Goal: Information Seeking & Learning: Learn about a topic

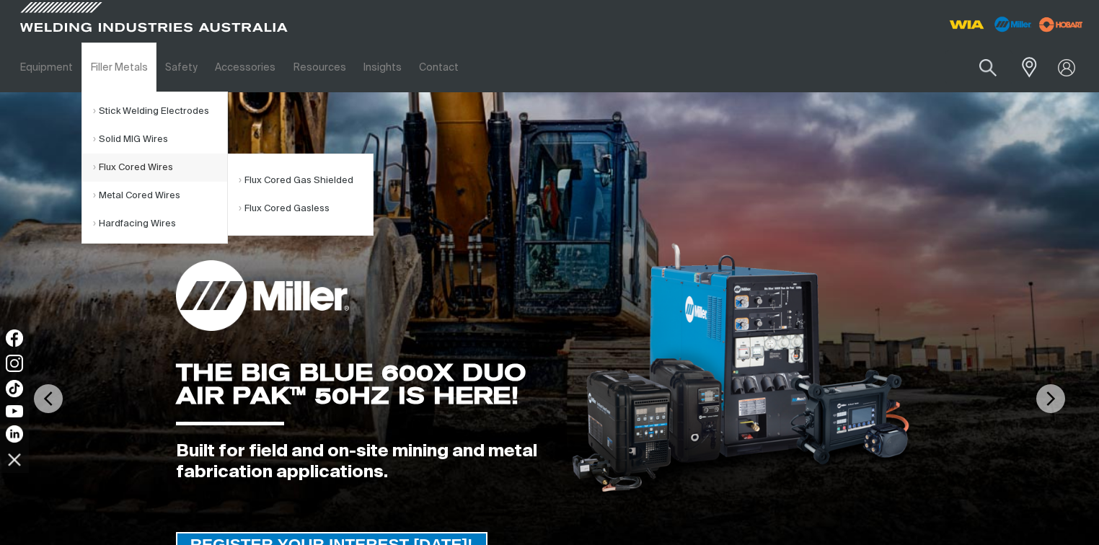
click at [138, 172] on link "Flux Cored Wires" at bounding box center [160, 168] width 134 height 28
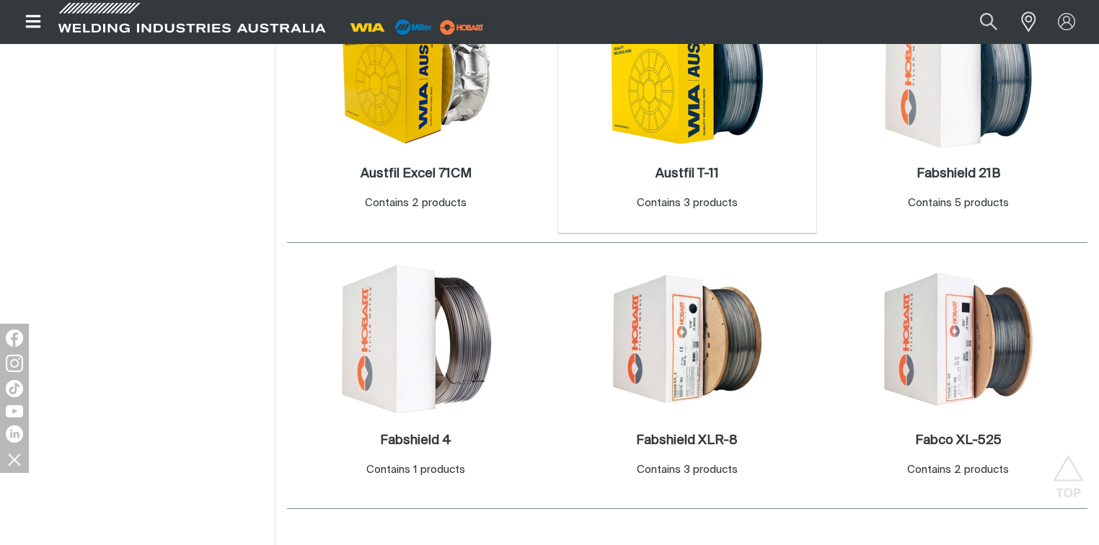
scroll to position [577, 0]
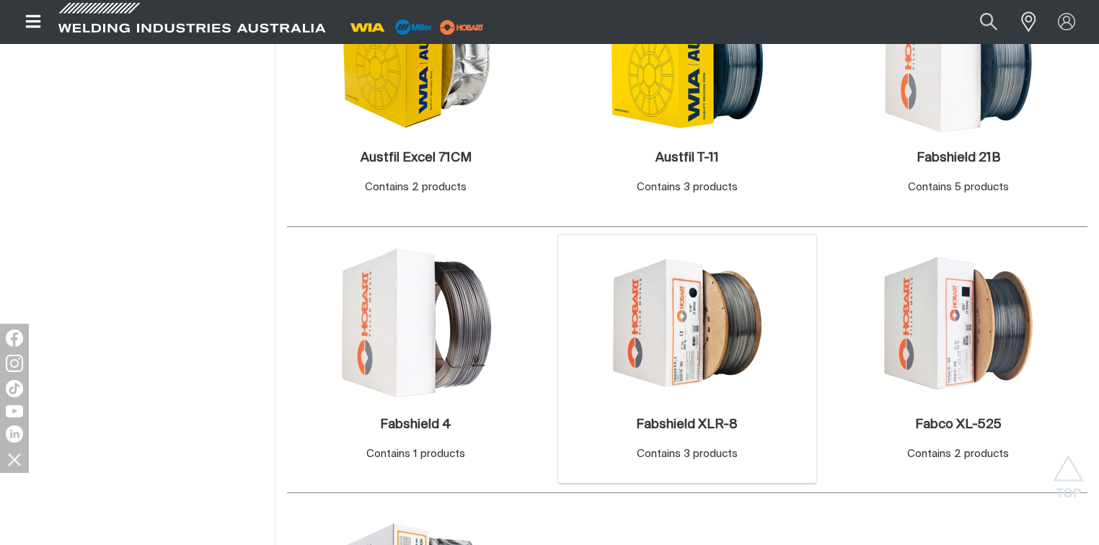
click at [701, 325] on img at bounding box center [687, 323] width 154 height 154
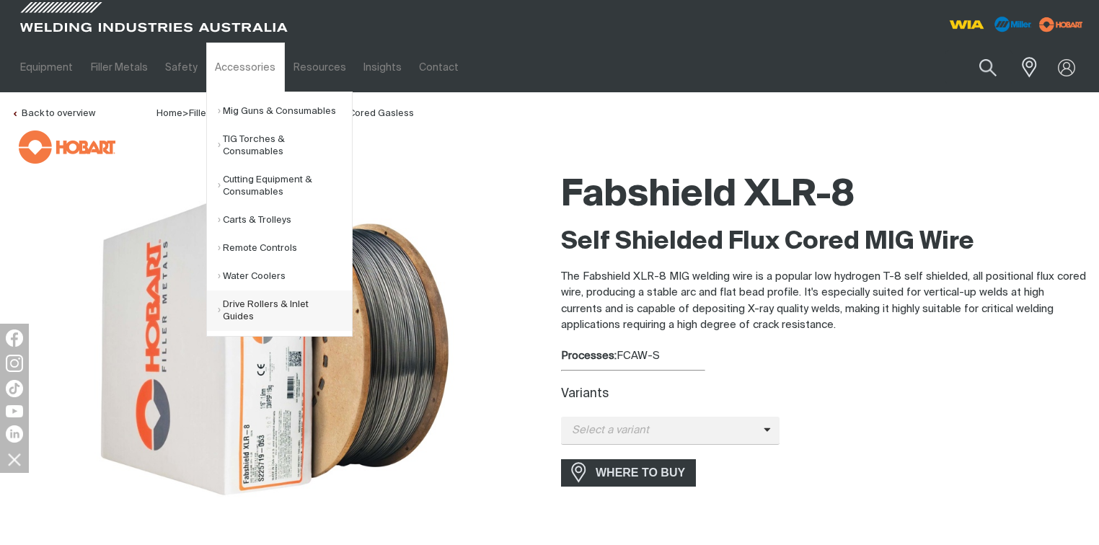
click at [261, 317] on link "Drive Rollers & Inlet Guides" at bounding box center [285, 311] width 134 height 40
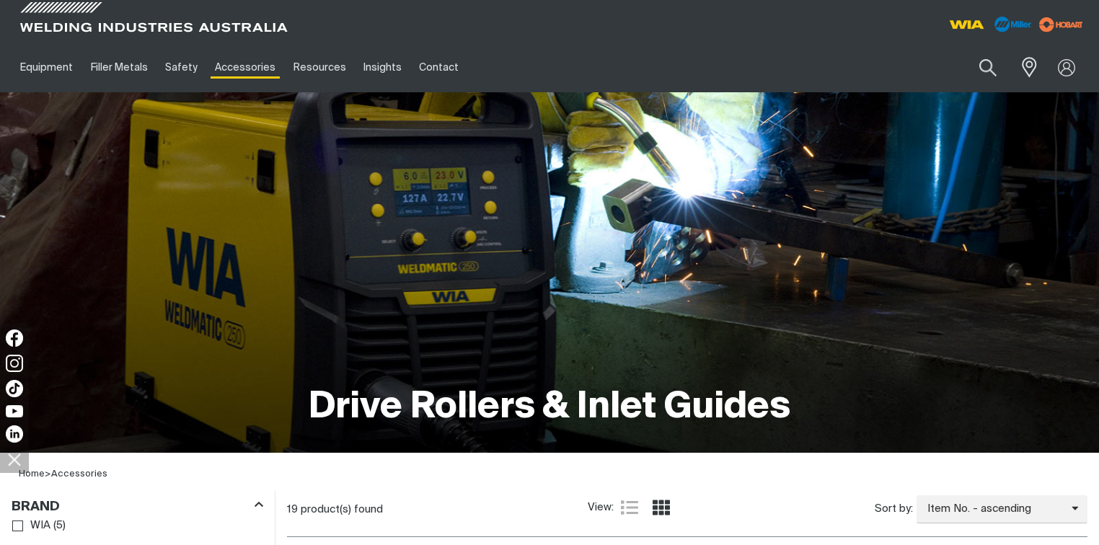
scroll to position [346, 0]
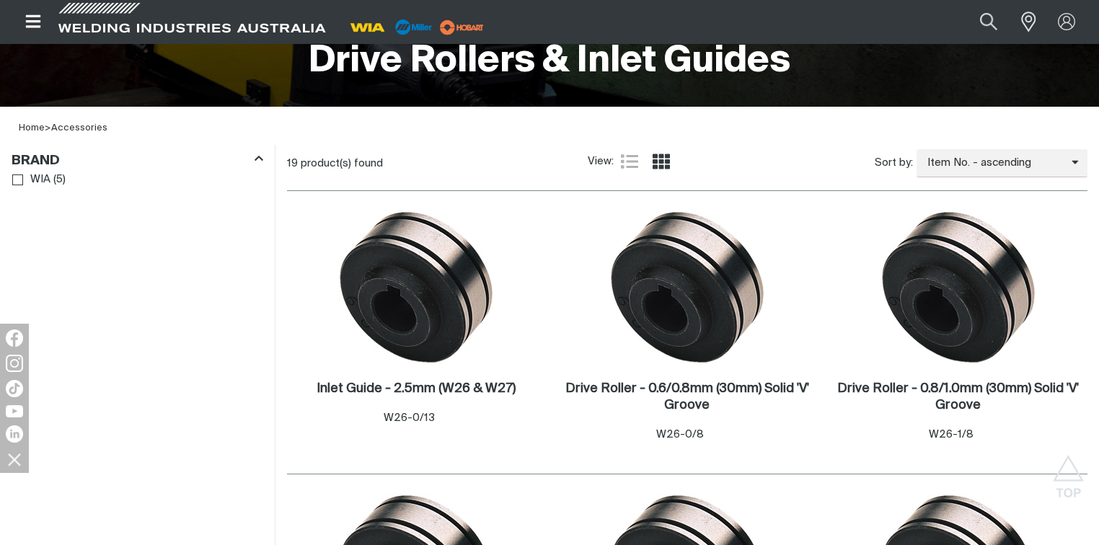
click at [430, 271] on img at bounding box center [416, 287] width 154 height 154
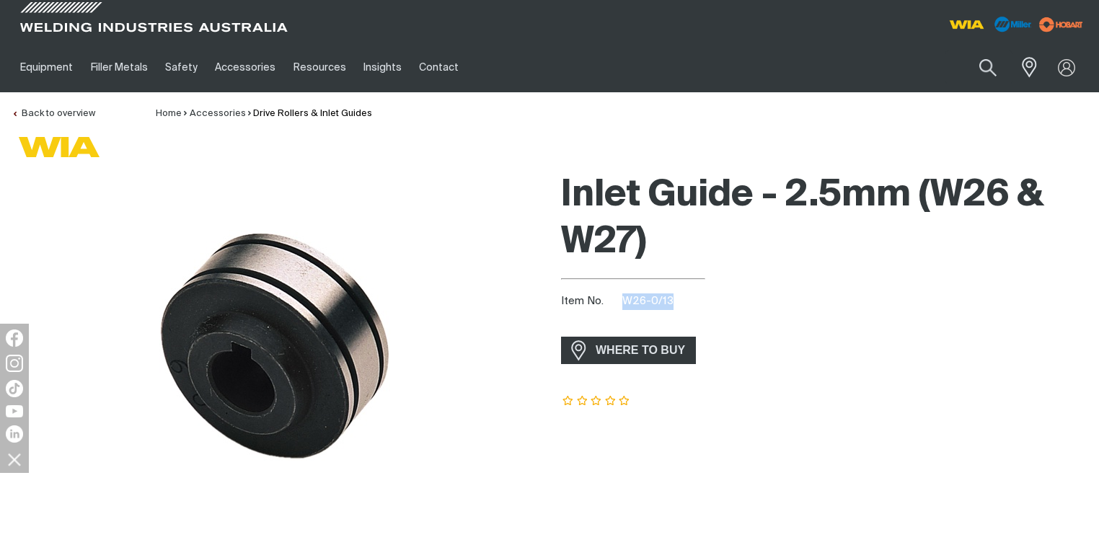
drag, startPoint x: 654, startPoint y: 302, endPoint x: 622, endPoint y: 301, distance: 31.7
click at [622, 301] on div "Item No. W26-0/13" at bounding box center [824, 302] width 526 height 17
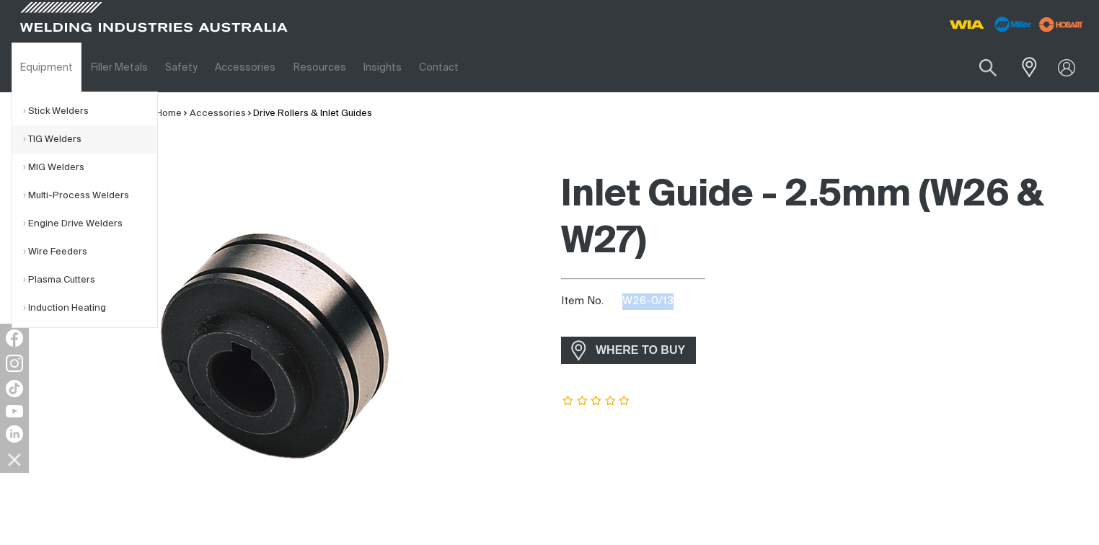
click at [63, 139] on link "TIG Welders" at bounding box center [90, 139] width 134 height 28
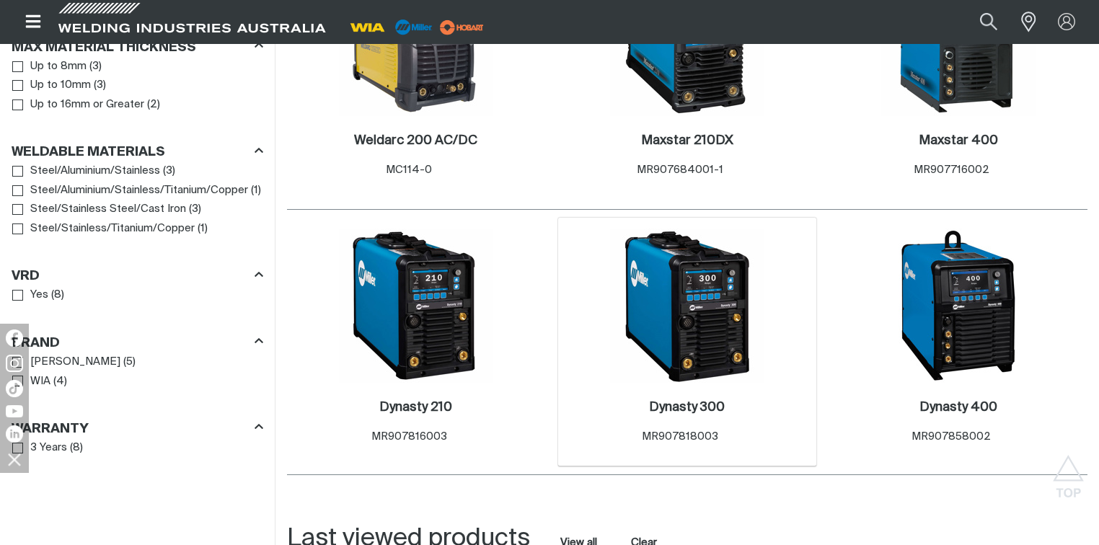
scroll to position [1096, 0]
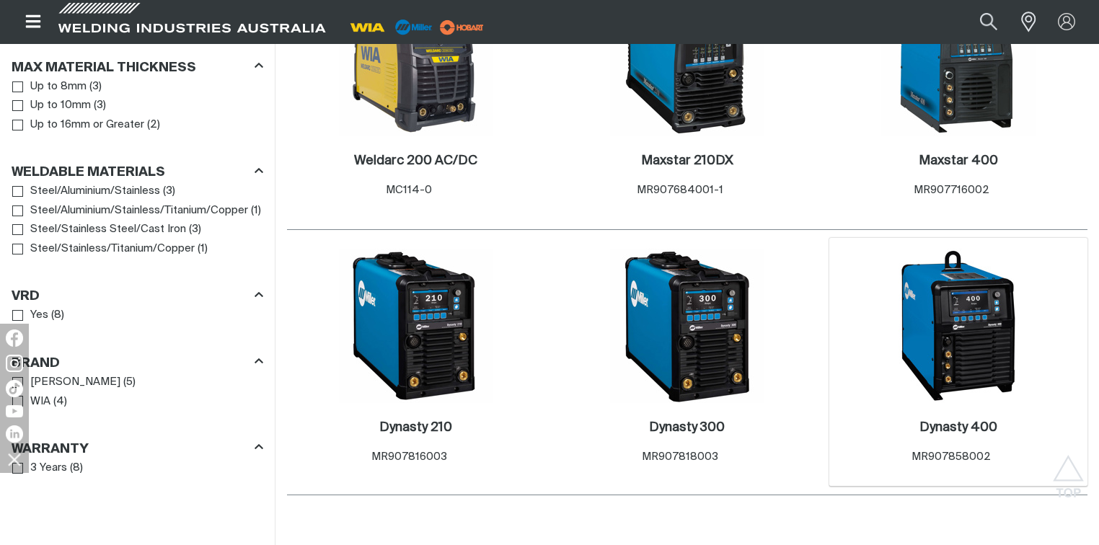
click at [974, 286] on img at bounding box center [958, 326] width 154 height 154
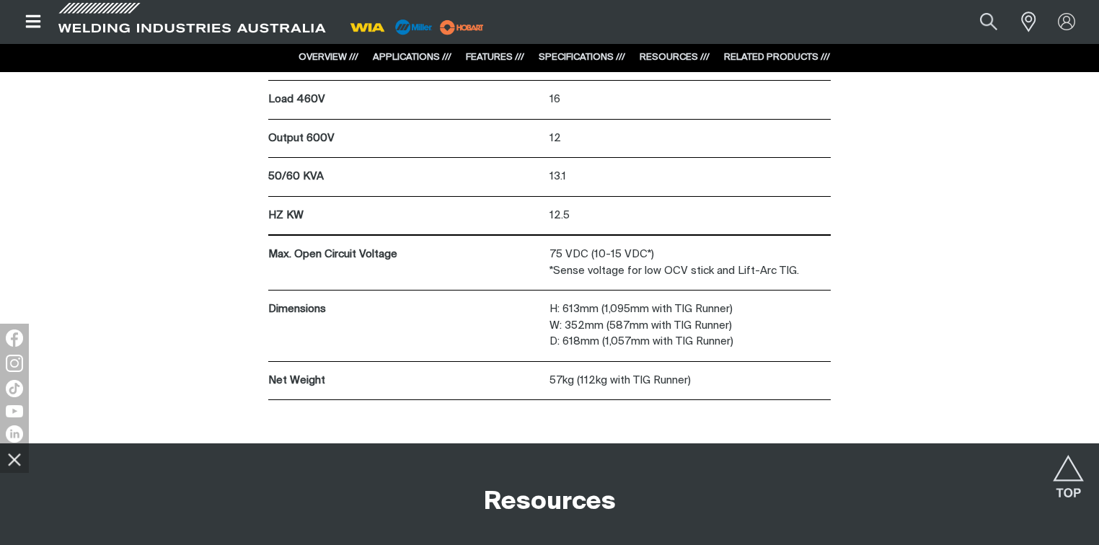
scroll to position [10155, 0]
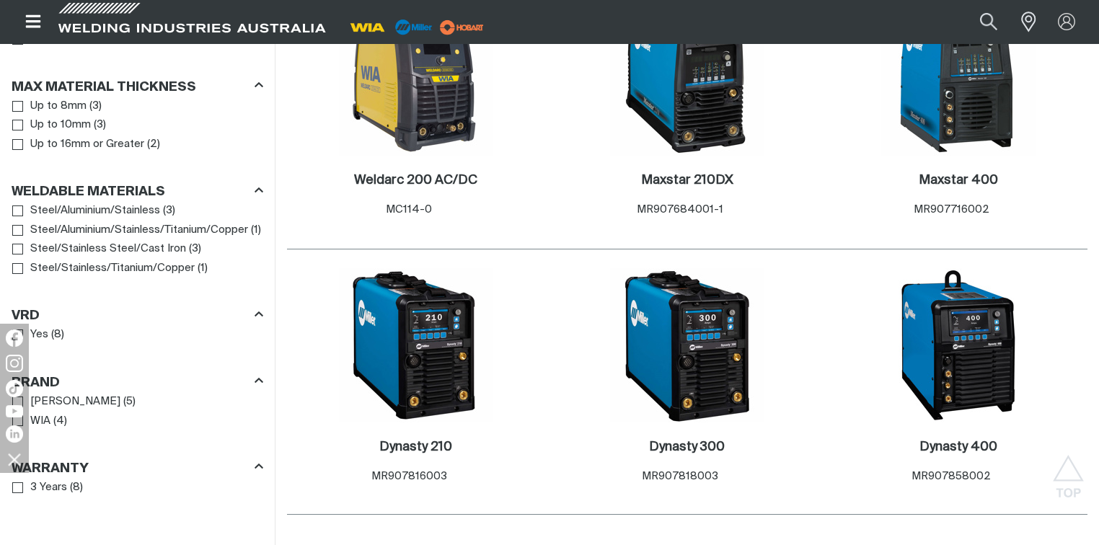
scroll to position [1096, 0]
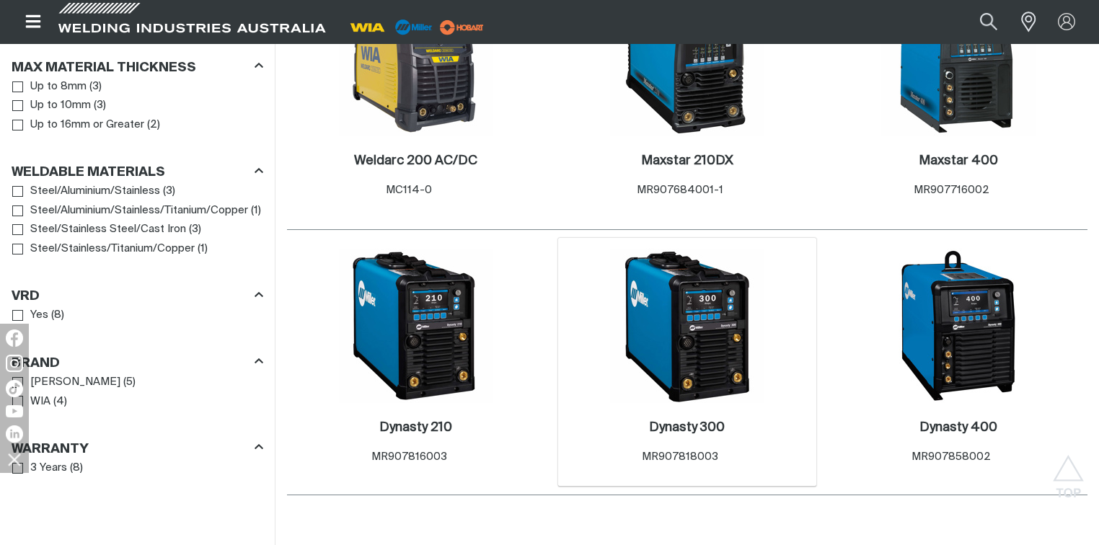
click at [700, 326] on img at bounding box center [687, 326] width 154 height 154
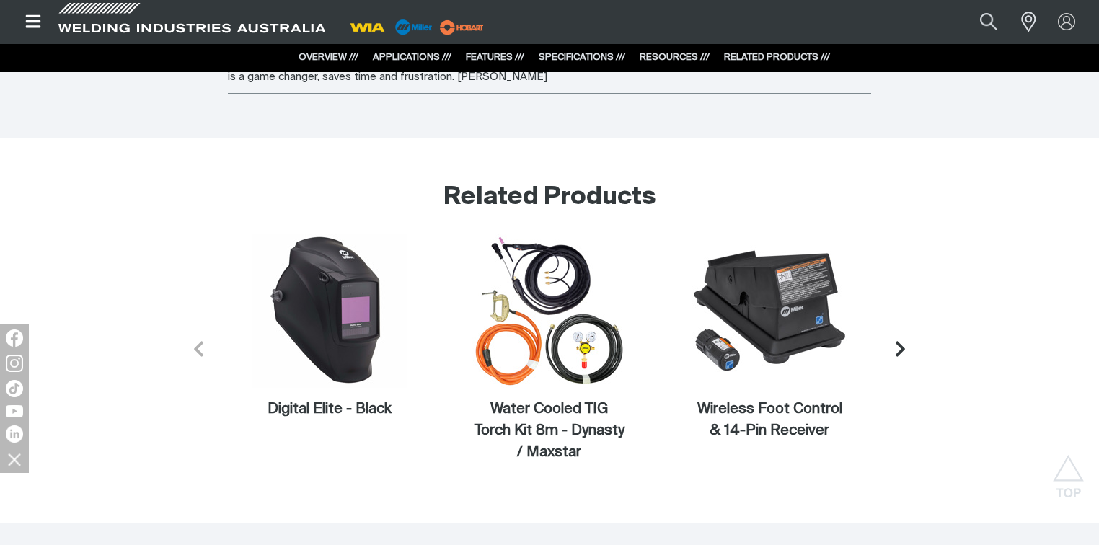
scroll to position [5250, 0]
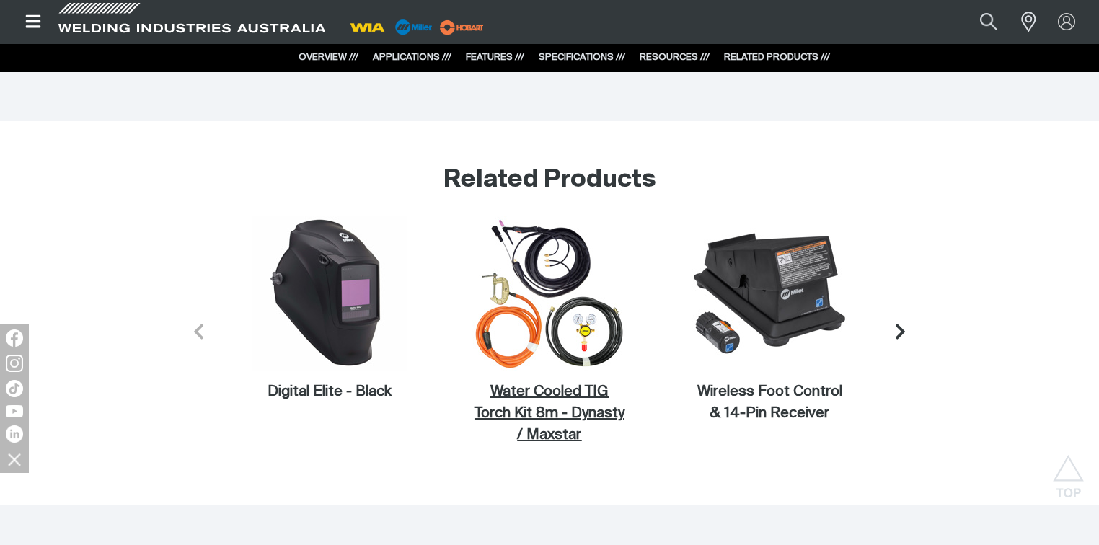
click at [568, 410] on figcaption "Water Cooled TIG Torch Kit 8m - Dynasty / Maxstar" at bounding box center [549, 414] width 154 height 65
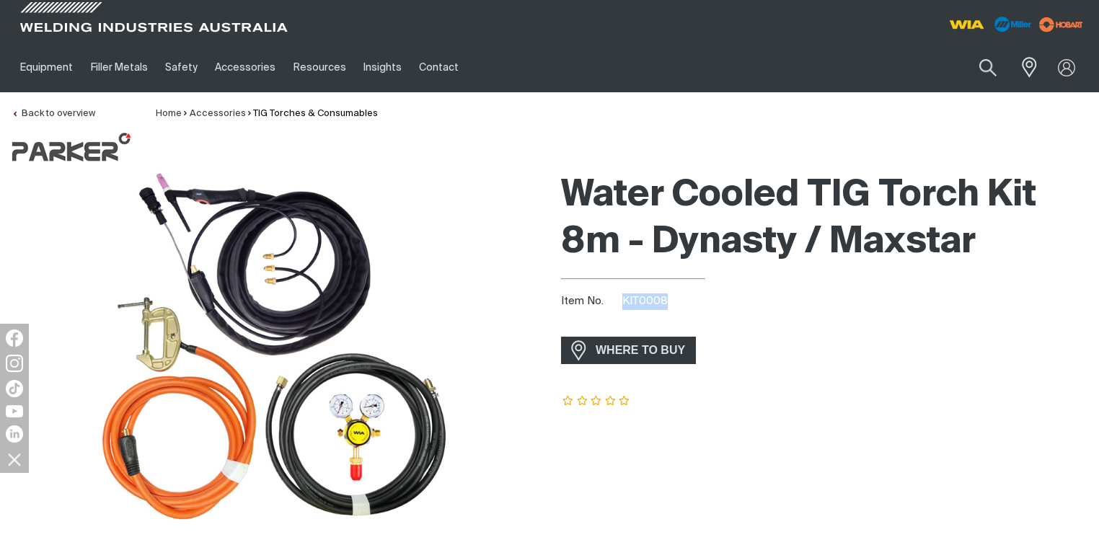
drag, startPoint x: 670, startPoint y: 303, endPoint x: 625, endPoint y: 299, distance: 45.6
click at [625, 299] on div "Item No. KIT0008" at bounding box center [824, 302] width 526 height 17
copy span "KIT0008"
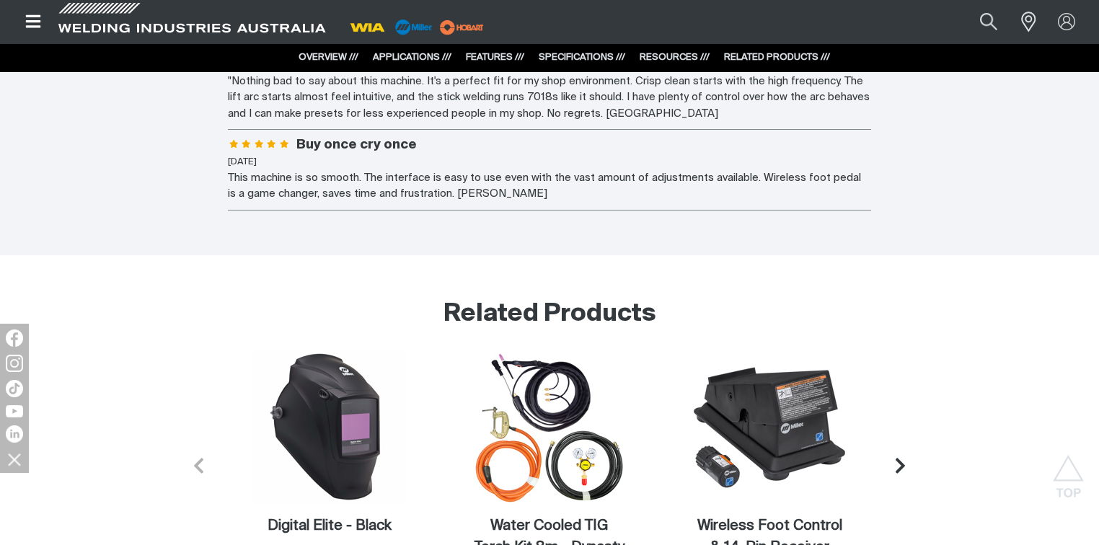
scroll to position [5250, 0]
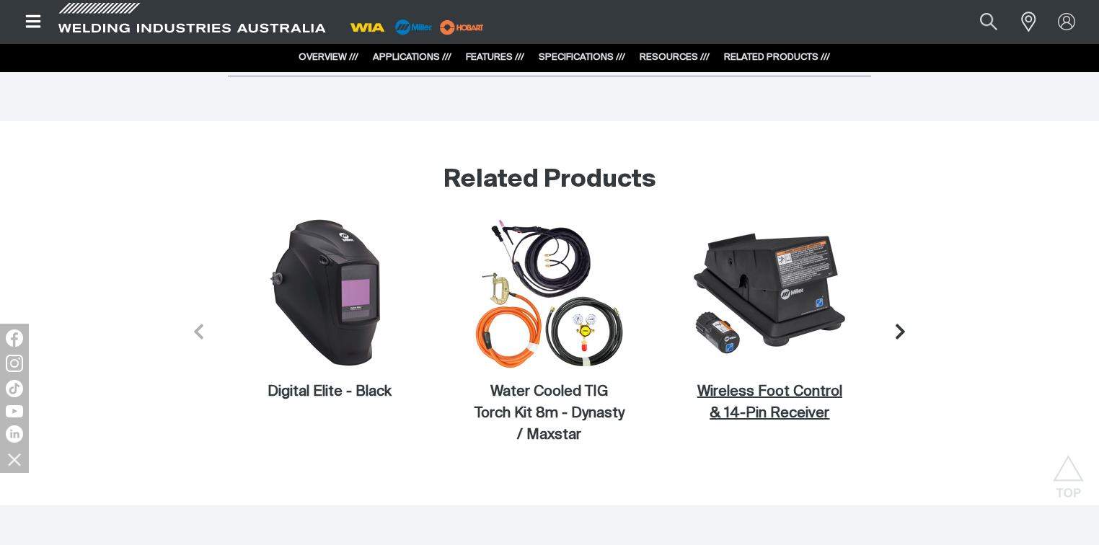
click at [811, 390] on figcaption "Wireless Foot Control & 14-Pin Receiver" at bounding box center [769, 403] width 154 height 43
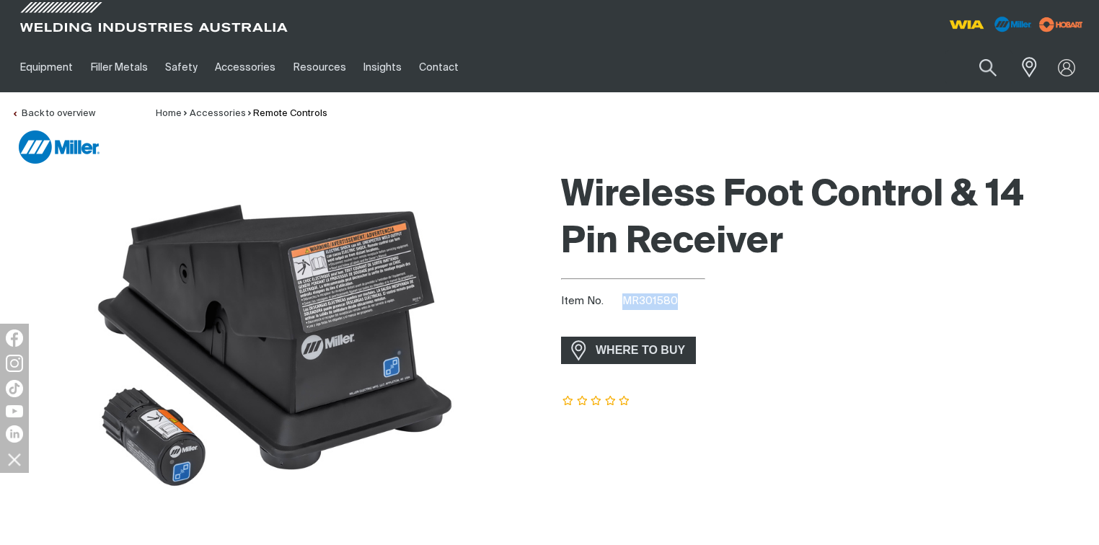
drag, startPoint x: 682, startPoint y: 301, endPoint x: 623, endPoint y: 302, distance: 59.1
click at [623, 302] on div "Item No. MR301580" at bounding box center [824, 302] width 526 height 17
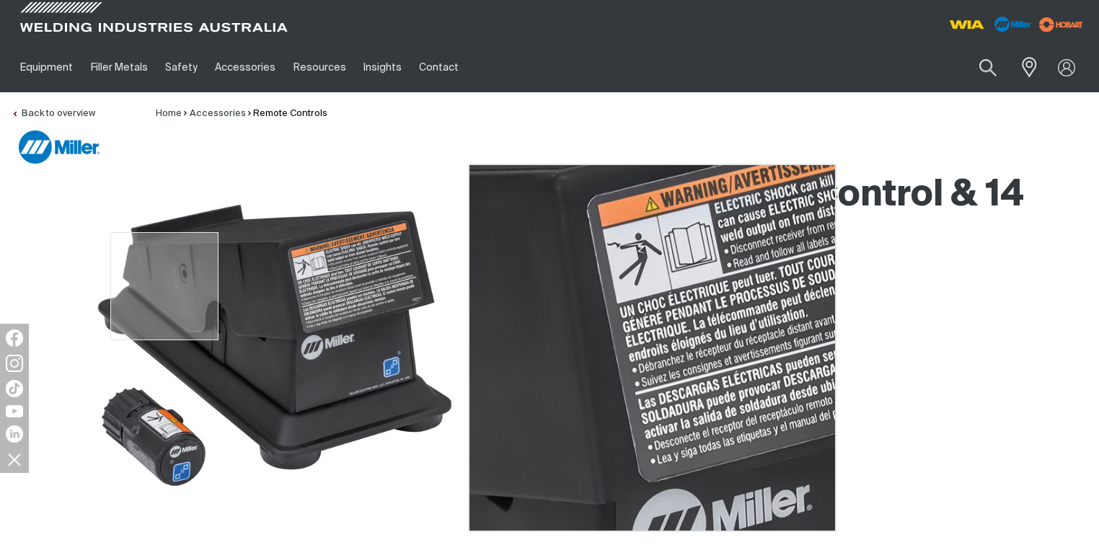
copy span "MR301580"
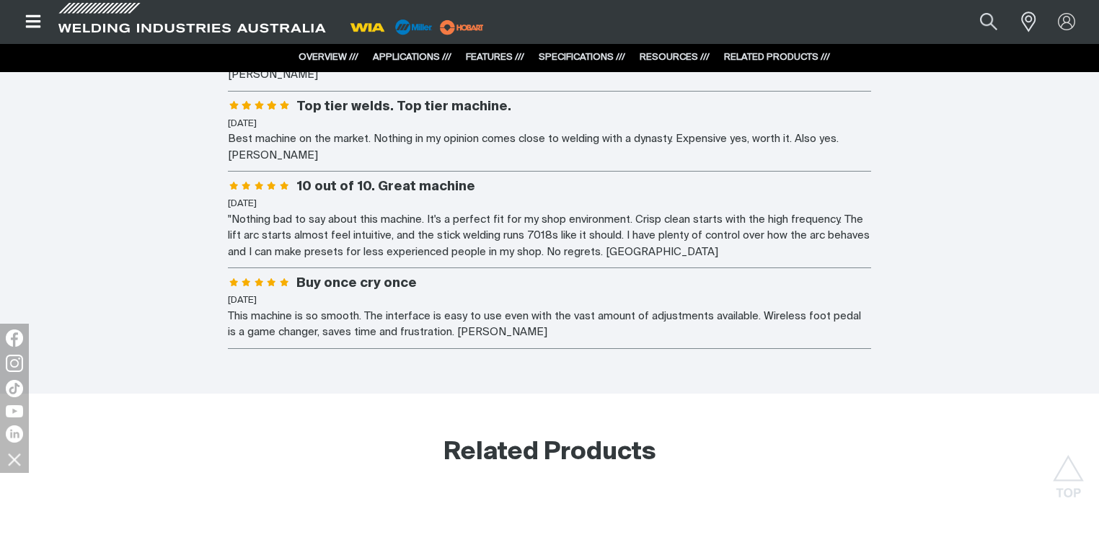
scroll to position [5250, 0]
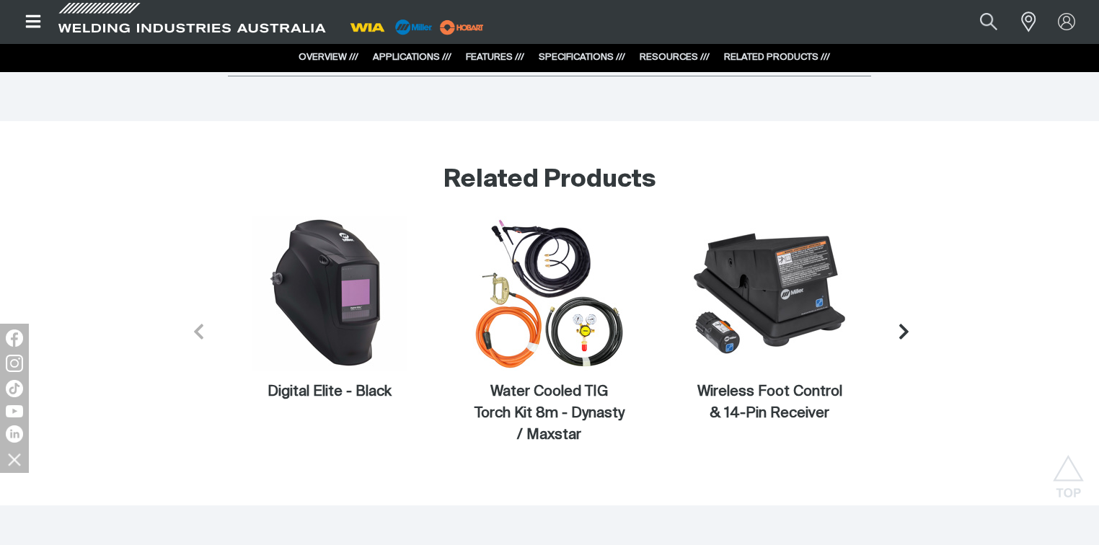
click at [900, 322] on icon "Next slide" at bounding box center [904, 331] width 18 height 18
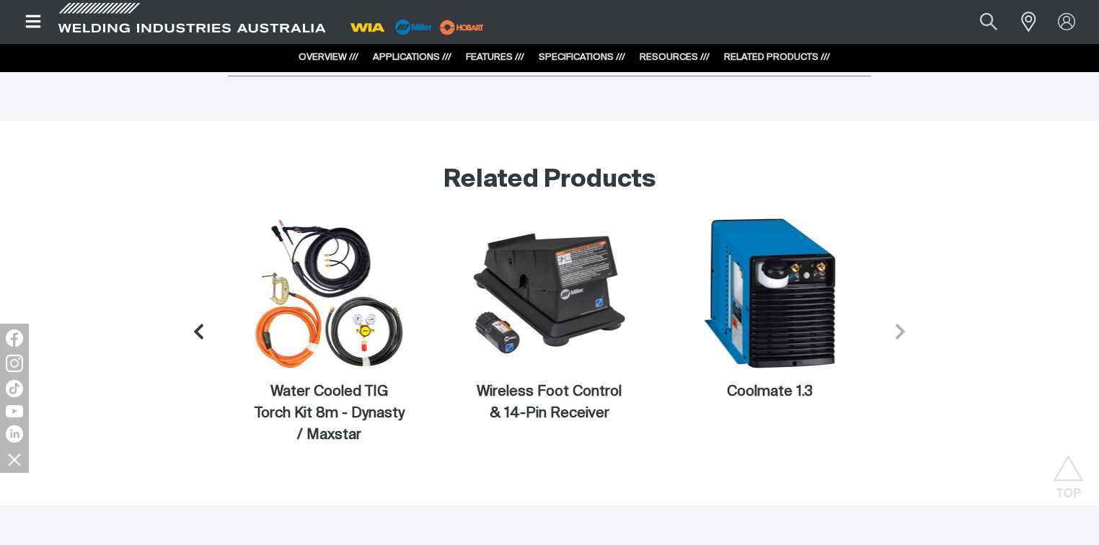
click at [900, 324] on icon "Next slide" at bounding box center [900, 331] width 9 height 15
click at [801, 382] on figcaption "Coolmate 1.3" at bounding box center [769, 393] width 154 height 22
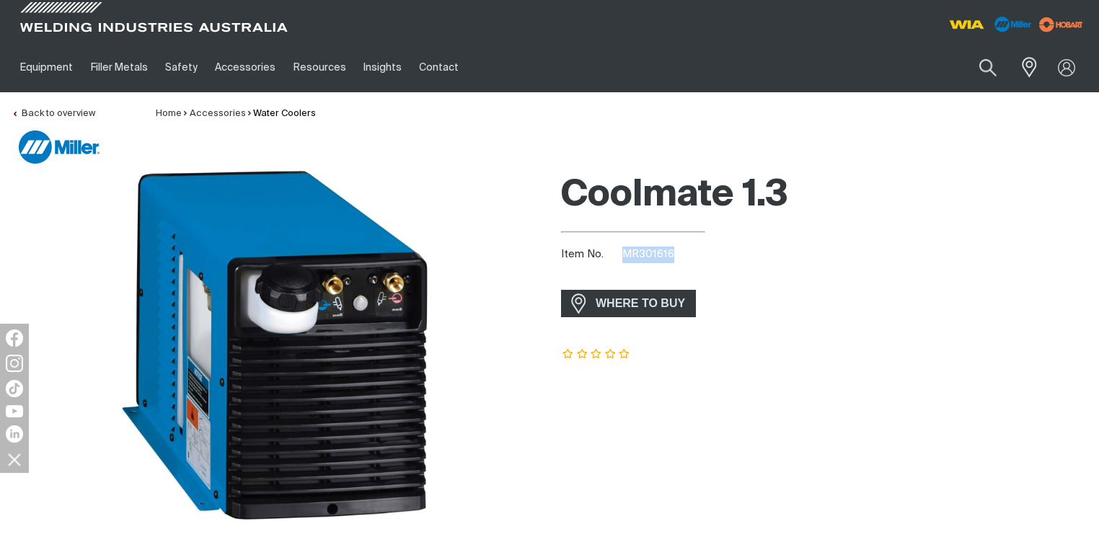
drag, startPoint x: 681, startPoint y: 252, endPoint x: 620, endPoint y: 250, distance: 60.7
click at [620, 250] on div "Item No. MR301616" at bounding box center [824, 255] width 526 height 17
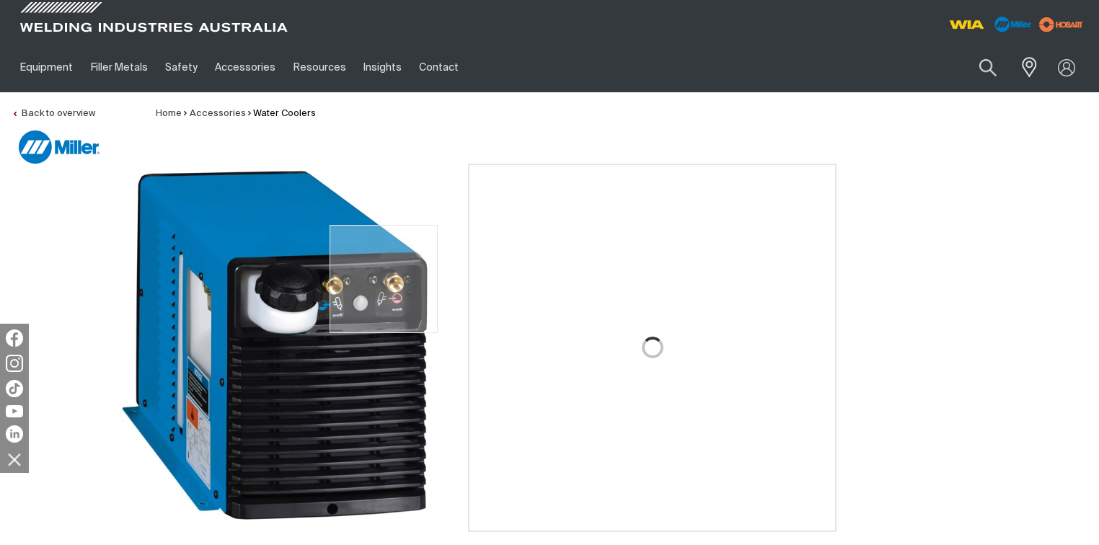
copy span "MR301616"
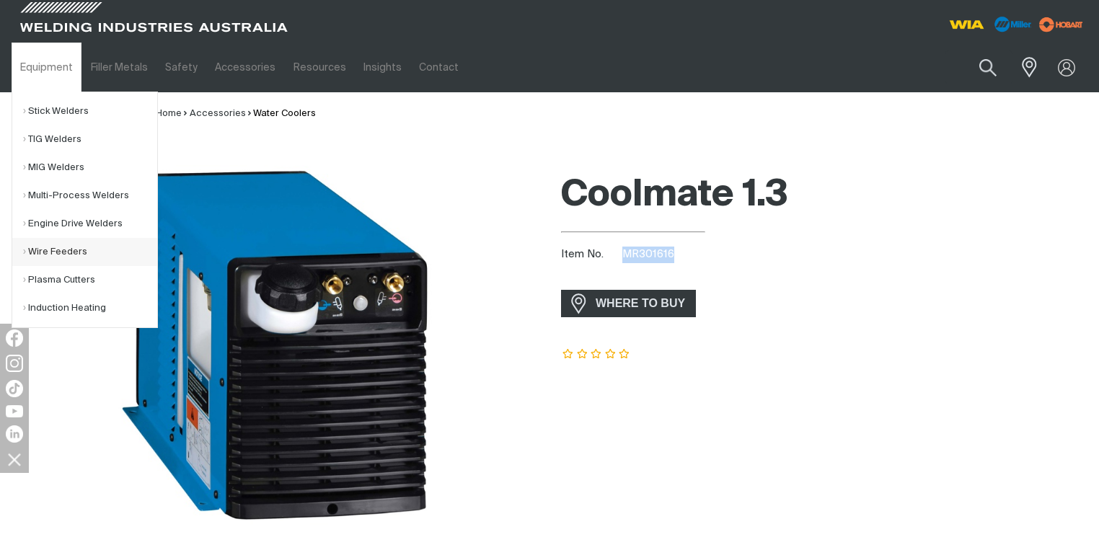
click at [35, 257] on link "Wire Feeders" at bounding box center [90, 252] width 134 height 28
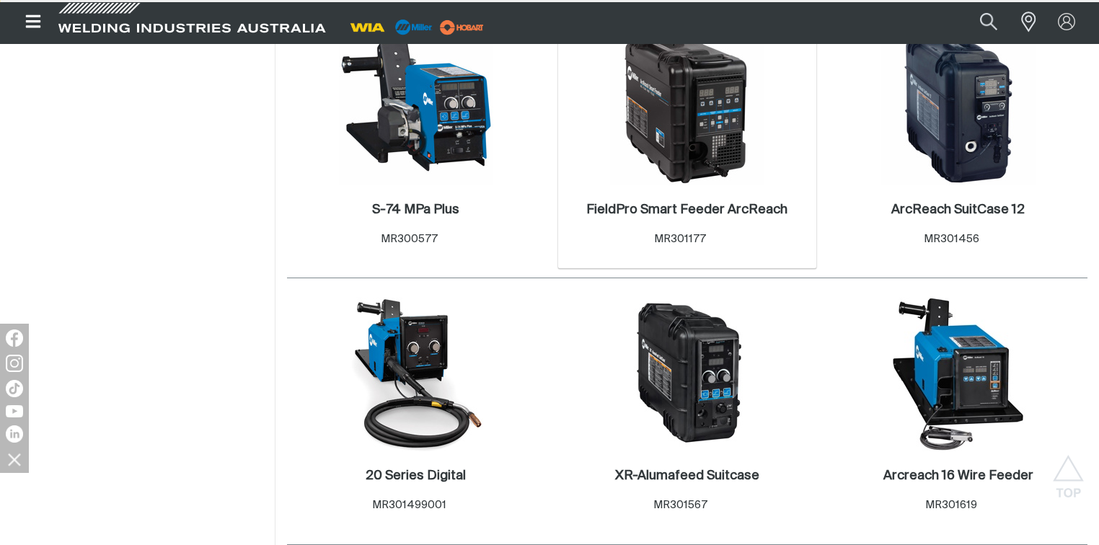
scroll to position [808, 0]
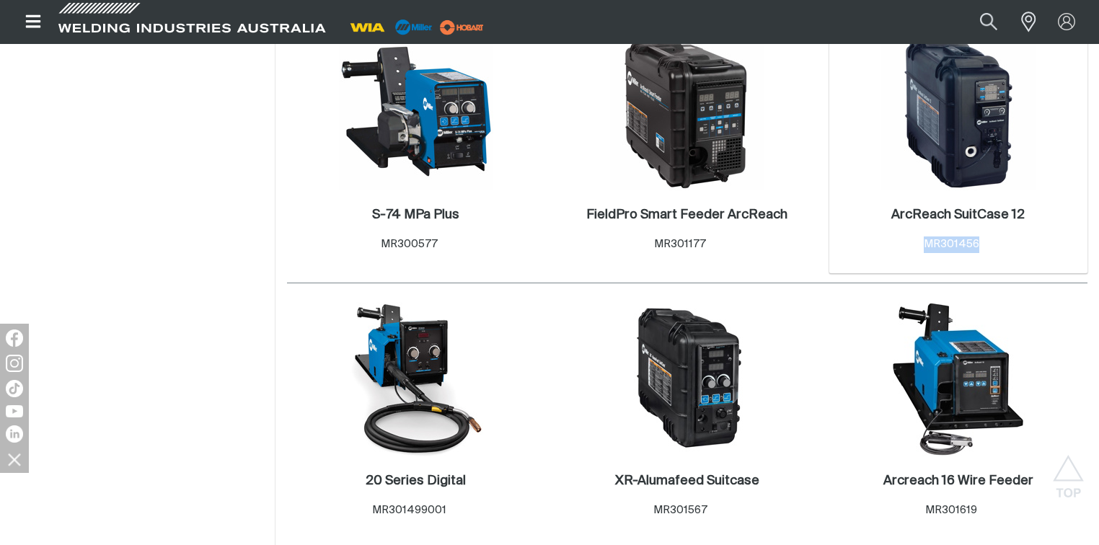
drag, startPoint x: 992, startPoint y: 224, endPoint x: 912, endPoint y: 218, distance: 80.3
click at [912, 218] on div "ArcReach SuitCase 12 . Item No. MR301456" at bounding box center [957, 230] width 133 height 46
copy span "MR301456"
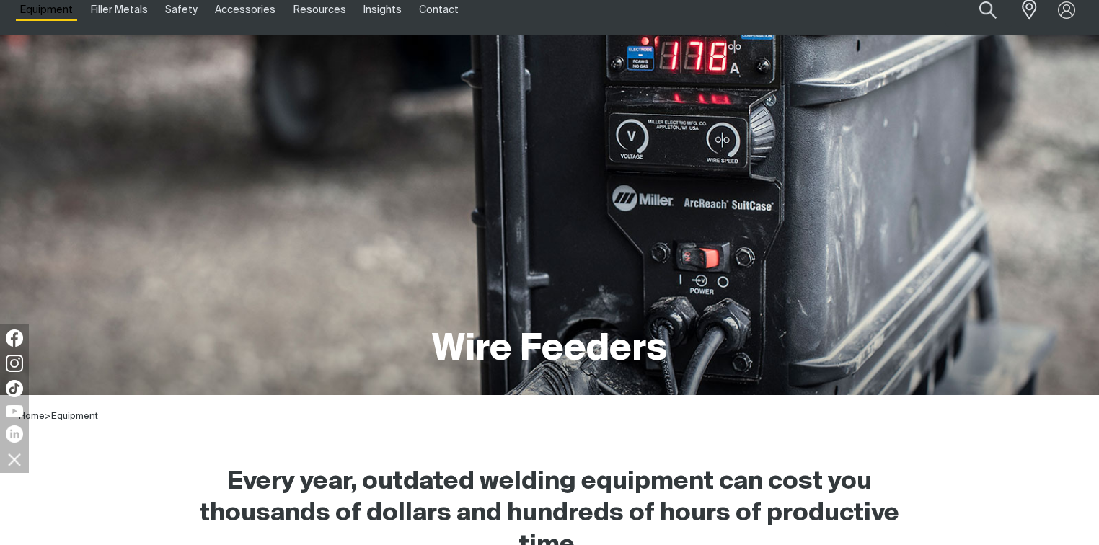
scroll to position [0, 0]
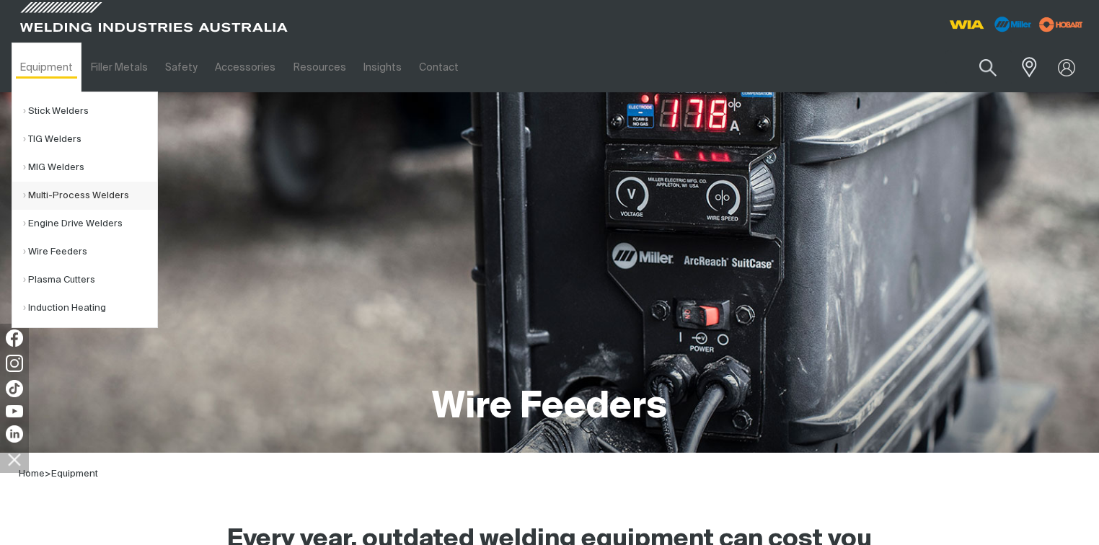
click at [66, 193] on link "Multi-Process Welders" at bounding box center [90, 196] width 134 height 28
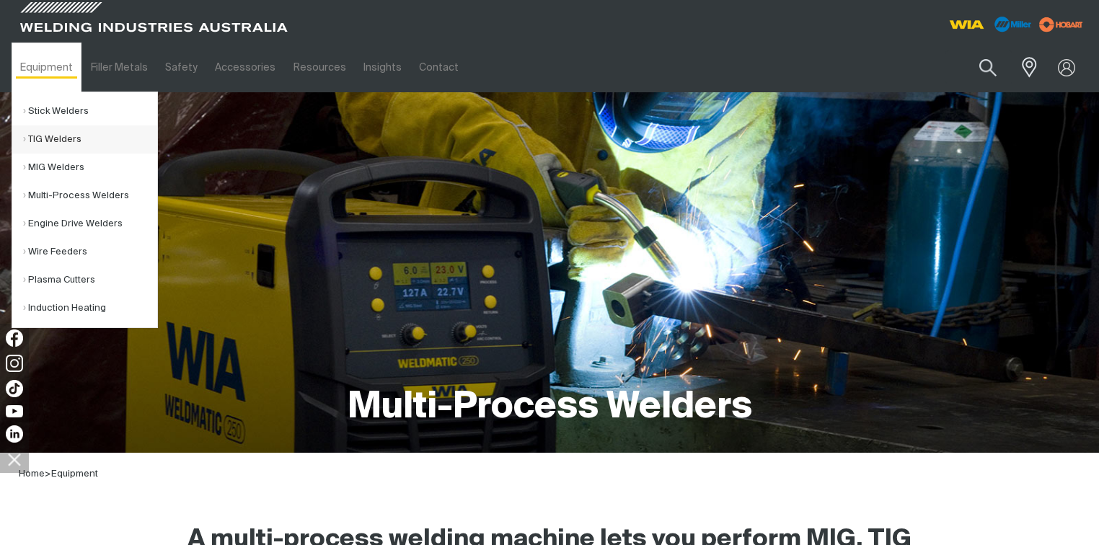
click at [67, 147] on link "TIG Welders" at bounding box center [90, 139] width 134 height 28
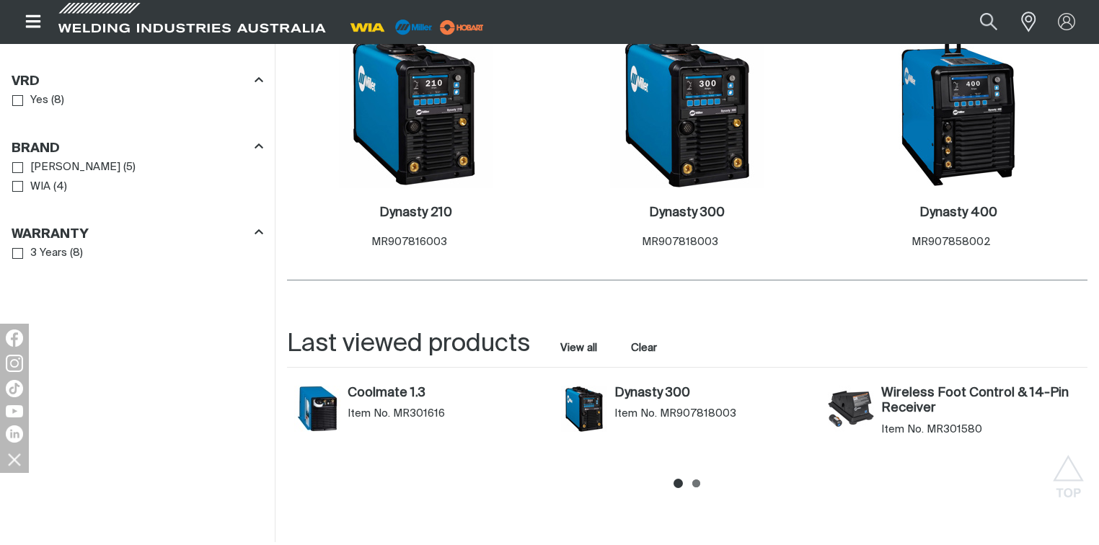
scroll to position [1327, 0]
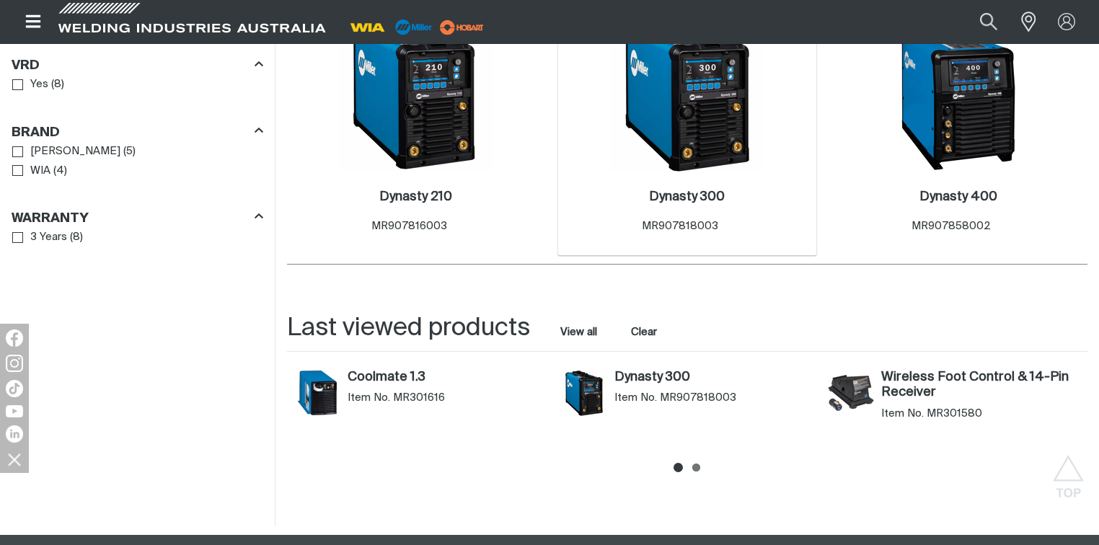
click at [730, 150] on img at bounding box center [687, 95] width 154 height 154
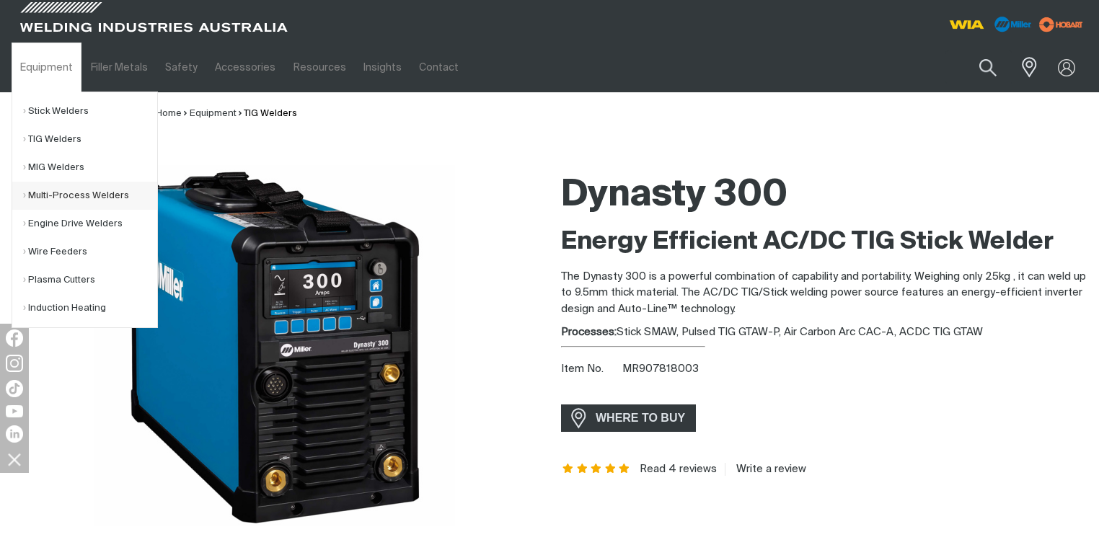
click at [47, 202] on link "Multi-Process Welders" at bounding box center [90, 196] width 134 height 28
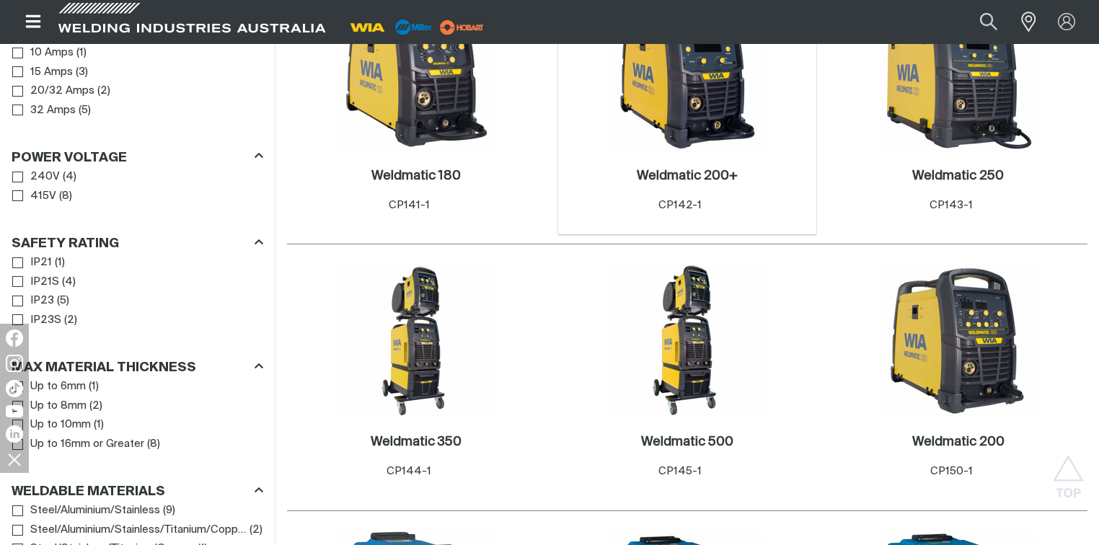
scroll to position [1154, 0]
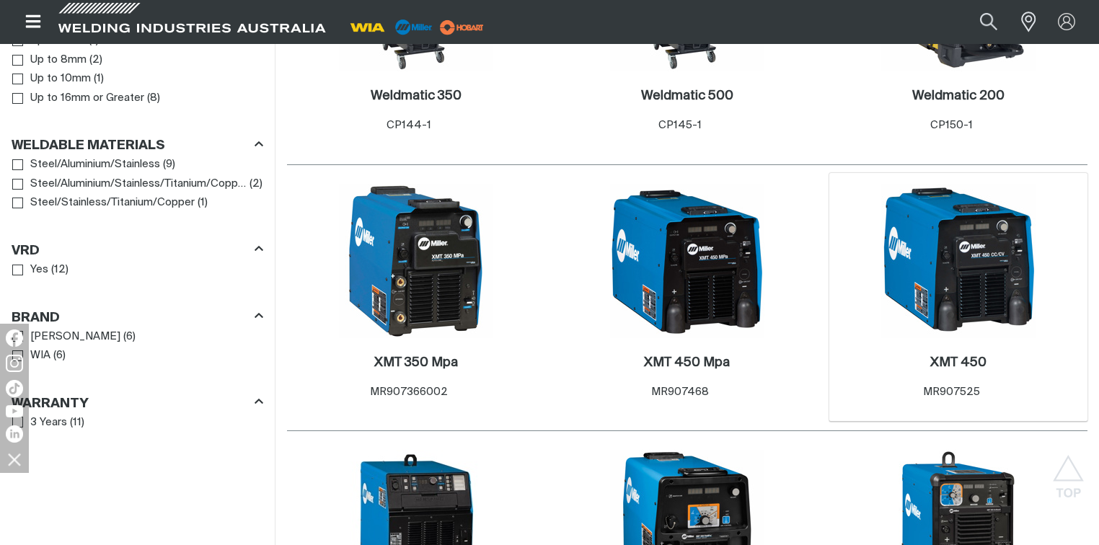
click at [961, 276] on img at bounding box center [958, 261] width 154 height 154
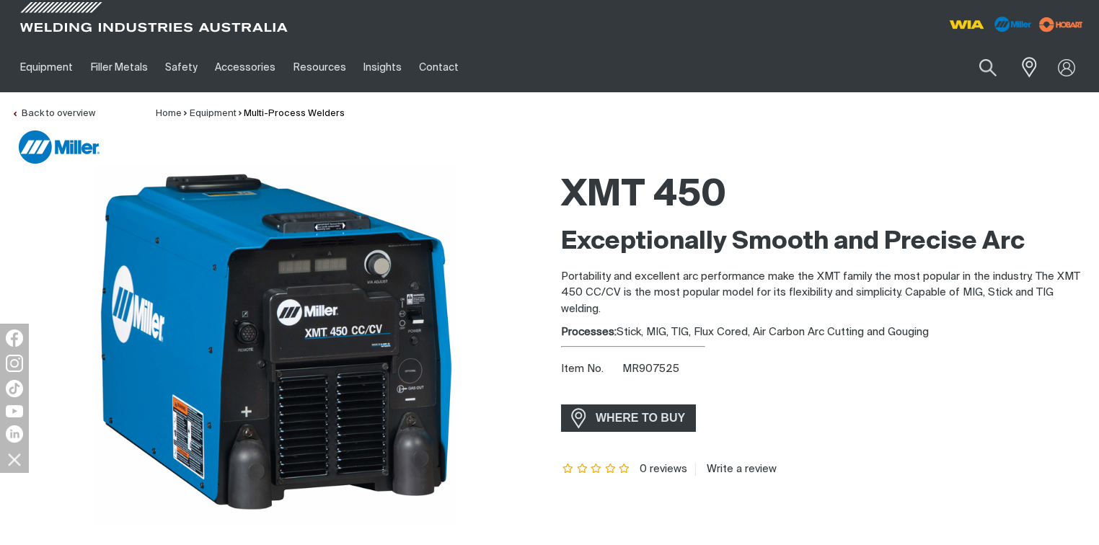
drag, startPoint x: 619, startPoint y: 333, endPoint x: 933, endPoint y: 335, distance: 313.7
click at [935, 335] on div "Processes: Stick, MIG, TIG, Flux Cored, Air Carbon Arc Cutting and Gouging" at bounding box center [824, 333] width 526 height 17
copy div "Stick, MIG, TIG, Flux Cored, Air Carbon Arc Cutting and Gouging"
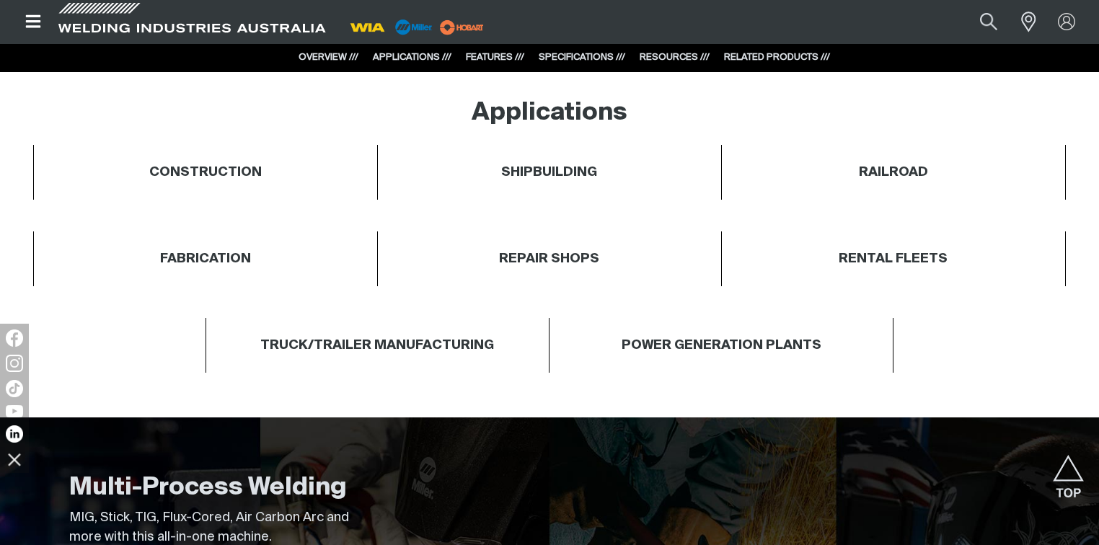
scroll to position [577, 0]
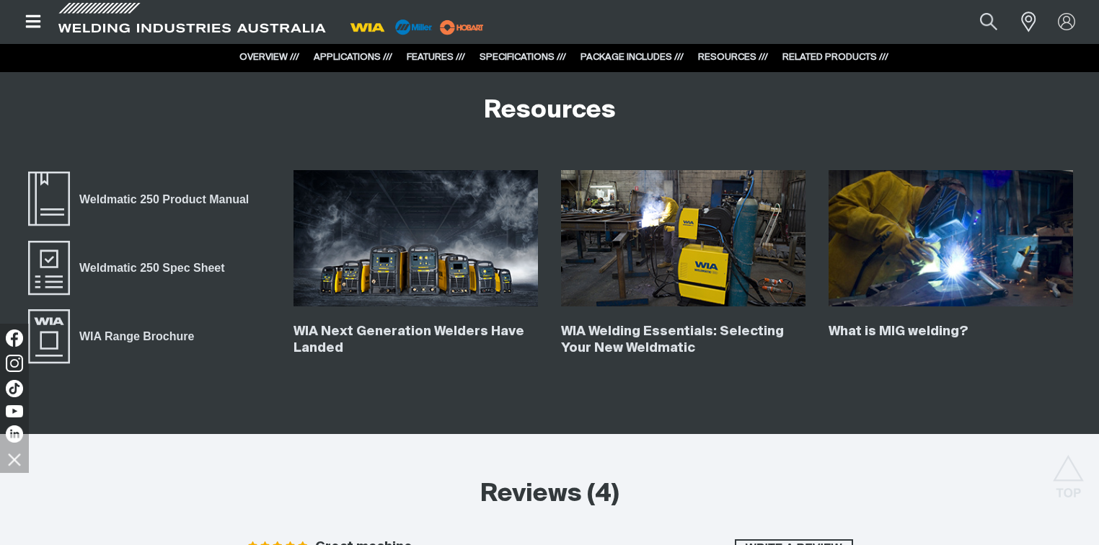
scroll to position [5481, 0]
